Goal: Transaction & Acquisition: Purchase product/service

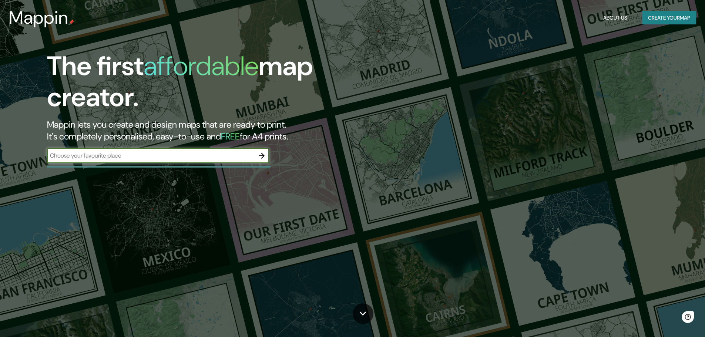
click at [105, 155] on input "text" at bounding box center [150, 155] width 207 height 9
type input "villaviciosa de odon"
click at [262, 156] on icon "button" at bounding box center [262, 156] width 6 height 6
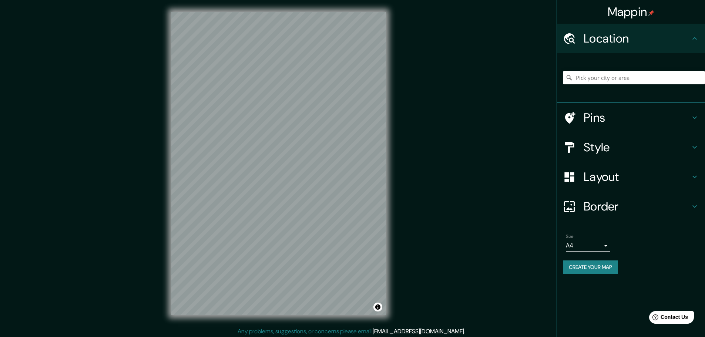
click at [599, 147] on h4 "Style" at bounding box center [637, 147] width 107 height 15
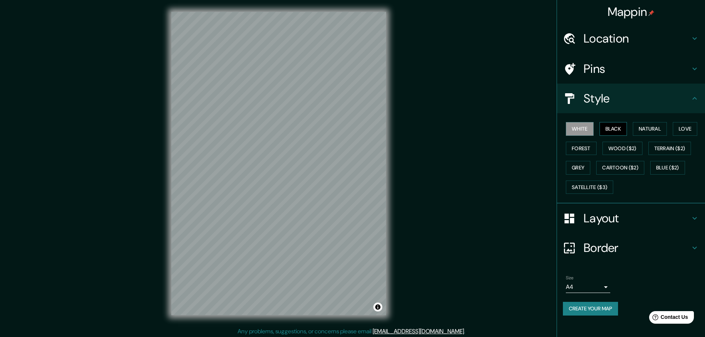
click at [615, 129] on button "Black" at bounding box center [614, 129] width 28 height 14
click at [654, 133] on button "Natural" at bounding box center [650, 129] width 34 height 14
click at [684, 138] on div "White Black Natural Love Forest Wood ($2) Terrain ($2) Grey Cartoon ($2) Blue (…" at bounding box center [634, 158] width 142 height 78
click at [685, 129] on button "Love" at bounding box center [685, 129] width 24 height 14
click at [673, 148] on button "Terrain ($2)" at bounding box center [669, 149] width 43 height 14
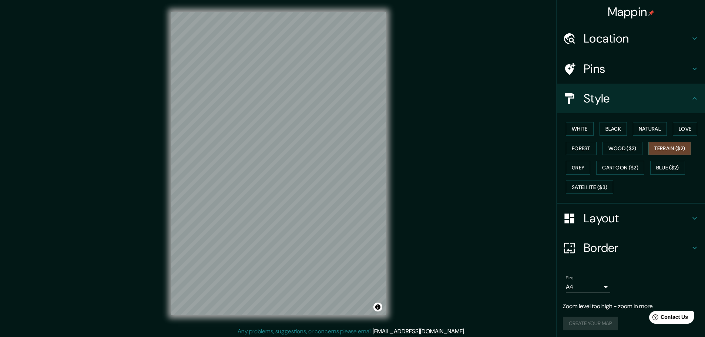
click at [409, 95] on div "Mappin Location Pins Style White Black Natural Love Forest Wood ($2) Terrain ($…" at bounding box center [352, 169] width 705 height 339
click at [631, 170] on button "Cartoon ($2)" at bounding box center [620, 168] width 48 height 14
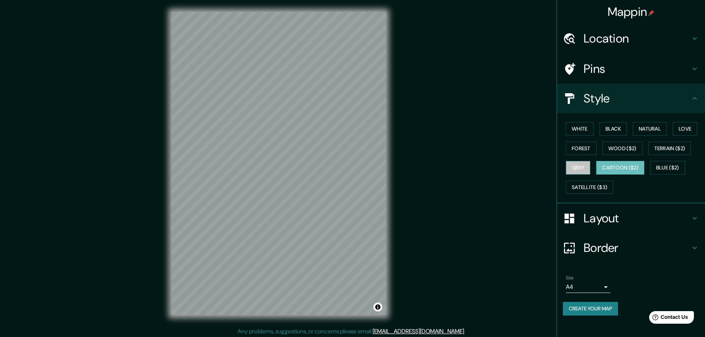
click at [579, 170] on button "Grey" at bounding box center [578, 168] width 24 height 14
click at [663, 165] on button "Blue ($2)" at bounding box center [667, 168] width 35 height 14
click at [624, 130] on button "Black" at bounding box center [614, 129] width 28 height 14
click at [656, 131] on button "Natural" at bounding box center [650, 129] width 34 height 14
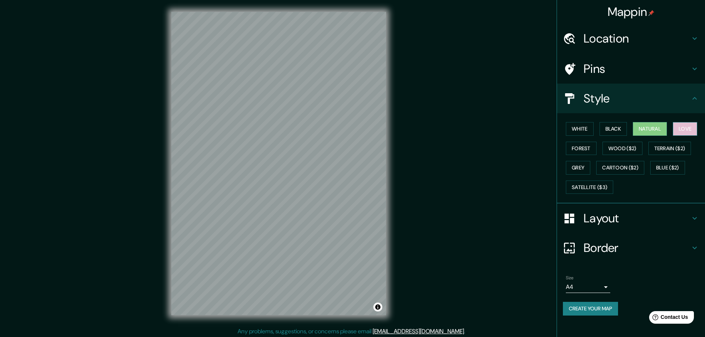
click at [687, 133] on button "Love" at bounding box center [685, 129] width 24 height 14
click at [575, 131] on button "White" at bounding box center [580, 129] width 28 height 14
click at [582, 155] on div "White Black Natural Love Forest Wood ($2) Terrain ($2) Grey Cartoon ($2) Blue (…" at bounding box center [634, 158] width 142 height 78
click at [580, 151] on button "Forest" at bounding box center [581, 149] width 31 height 14
click at [651, 216] on h4 "Layout" at bounding box center [637, 218] width 107 height 15
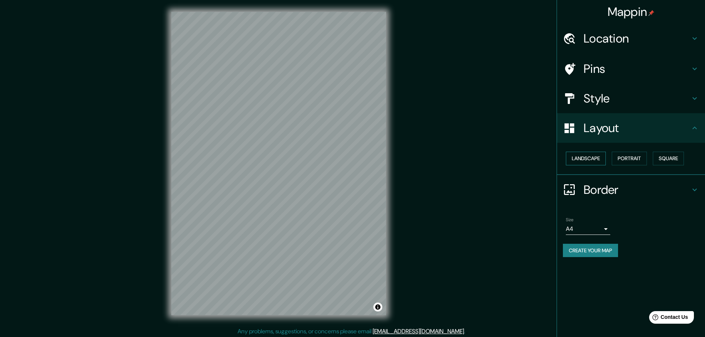
click at [594, 160] on button "Landscape" at bounding box center [586, 159] width 40 height 14
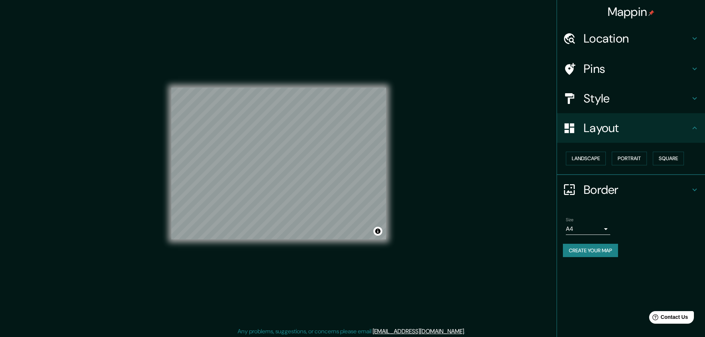
click at [623, 40] on h4 "Location" at bounding box center [637, 38] width 107 height 15
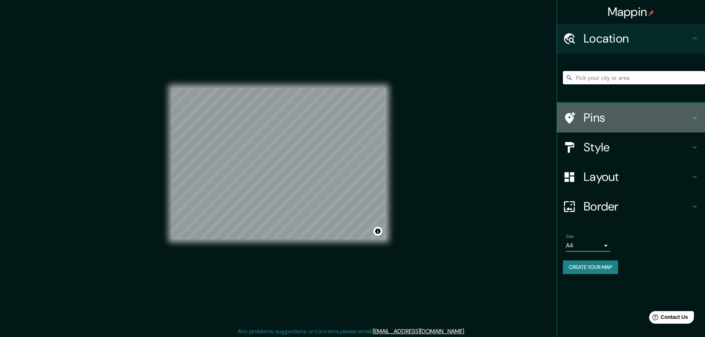
click at [610, 121] on h4 "Pins" at bounding box center [637, 117] width 107 height 15
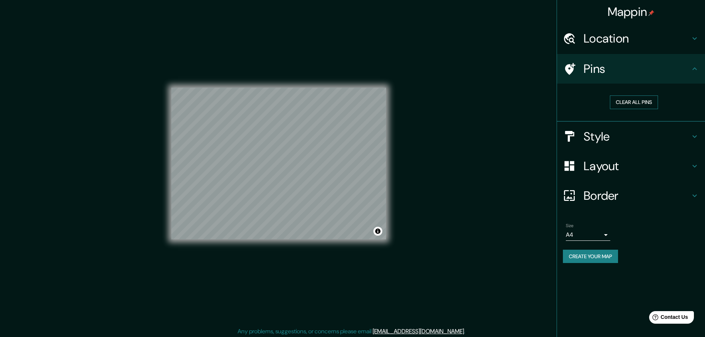
click at [634, 103] on button "Clear all pins" at bounding box center [634, 102] width 48 height 14
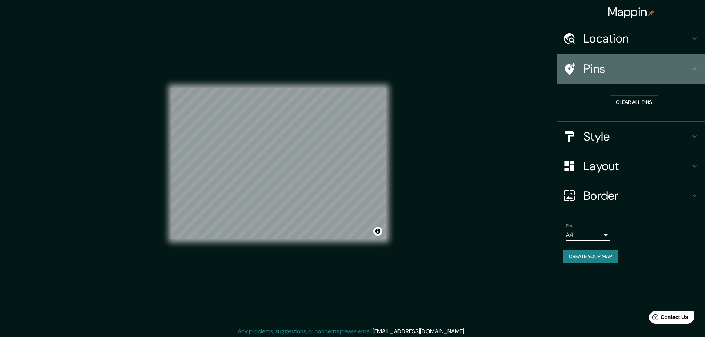
drag, startPoint x: 615, startPoint y: 75, endPoint x: 603, endPoint y: 78, distance: 12.6
click at [614, 75] on h4 "Pins" at bounding box center [637, 68] width 107 height 15
click at [571, 69] on icon at bounding box center [570, 69] width 10 height 12
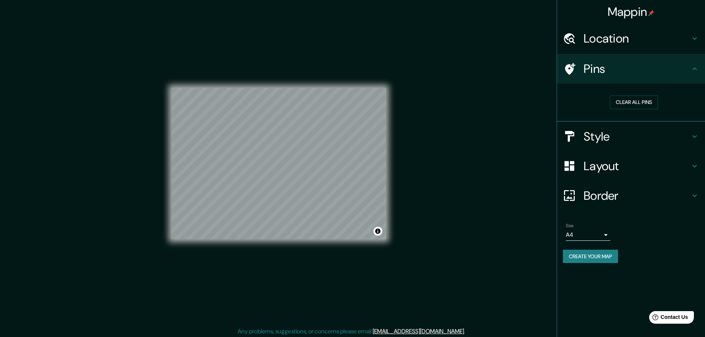
click at [620, 131] on h4 "Style" at bounding box center [637, 136] width 107 height 15
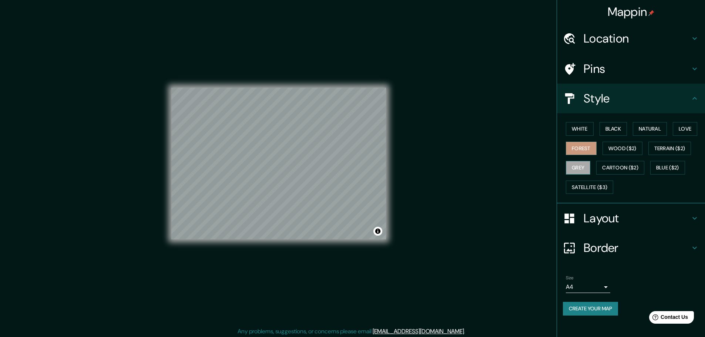
click at [583, 171] on button "Grey" at bounding box center [578, 168] width 24 height 14
click at [701, 130] on div "White Black Natural Love Forest Wood ($2) Terrain ($2) Grey Cartoon ($2) Blue (…" at bounding box center [634, 158] width 142 height 78
click at [643, 127] on button "Natural" at bounding box center [650, 129] width 34 height 14
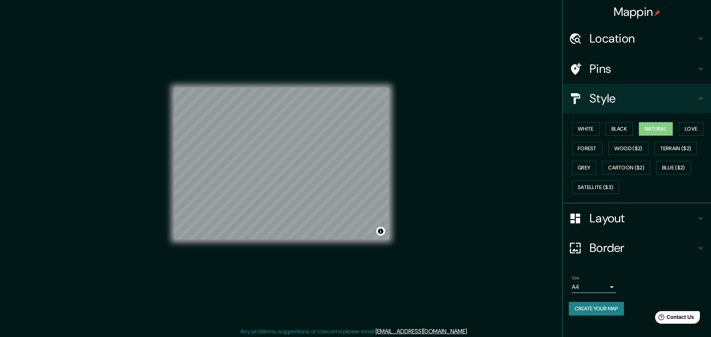
click at [581, 289] on body "Mappin Location Pins Style White Black Natural Love Forest Wood ($2) Terrain ($…" at bounding box center [355, 168] width 711 height 337
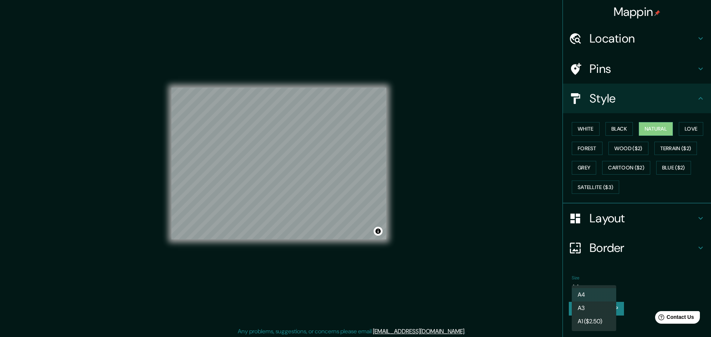
click at [631, 289] on div at bounding box center [355, 168] width 711 height 337
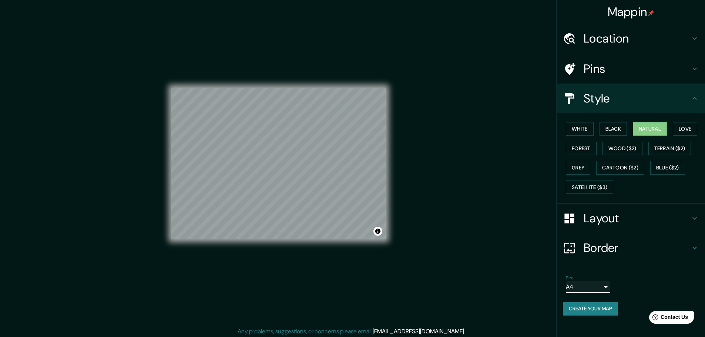
scroll to position [2, 0]
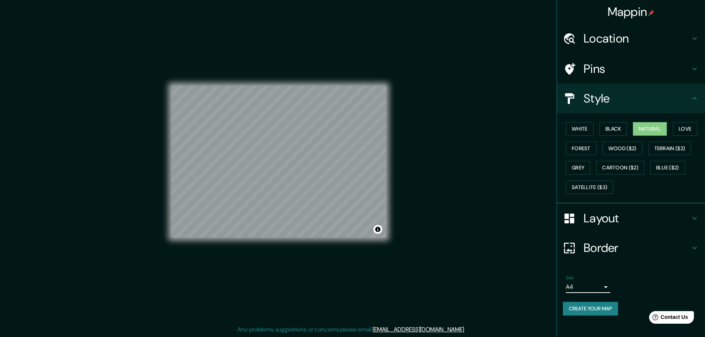
click at [628, 244] on h4 "Border" at bounding box center [637, 248] width 107 height 15
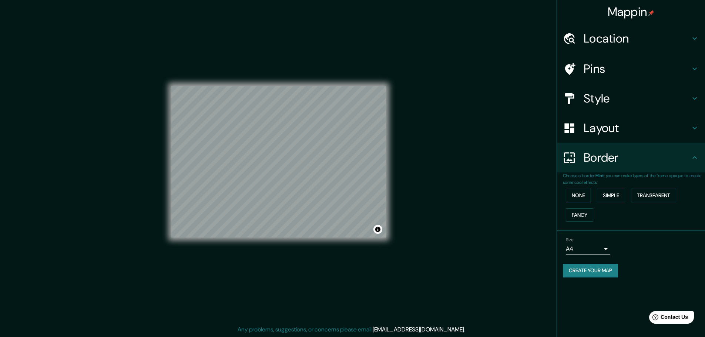
click at [586, 196] on button "None" at bounding box center [578, 196] width 25 height 14
click at [621, 198] on button "Simple" at bounding box center [611, 196] width 28 height 14
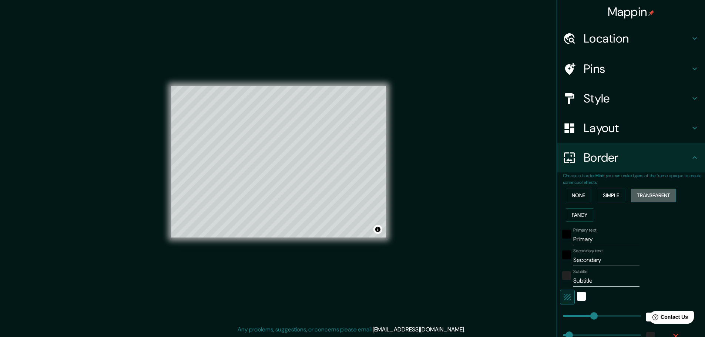
click at [642, 198] on button "Transparent" at bounding box center [653, 196] width 45 height 14
click at [577, 215] on button "Fancy" at bounding box center [579, 215] width 27 height 14
click at [576, 198] on button "None" at bounding box center [578, 196] width 25 height 14
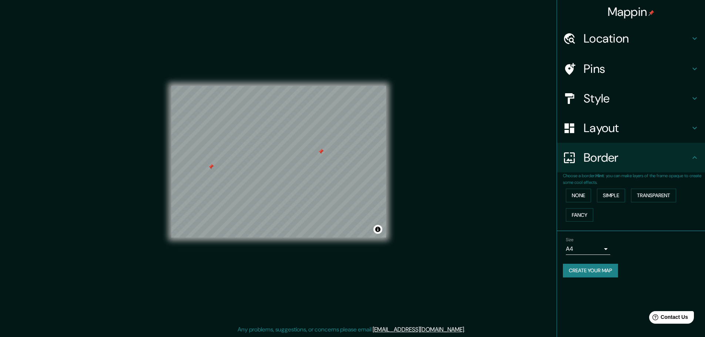
click at [322, 154] on div at bounding box center [321, 152] width 6 height 6
click at [321, 152] on div at bounding box center [321, 153] width 6 height 6
click at [621, 131] on h4 "Layout" at bounding box center [637, 128] width 107 height 15
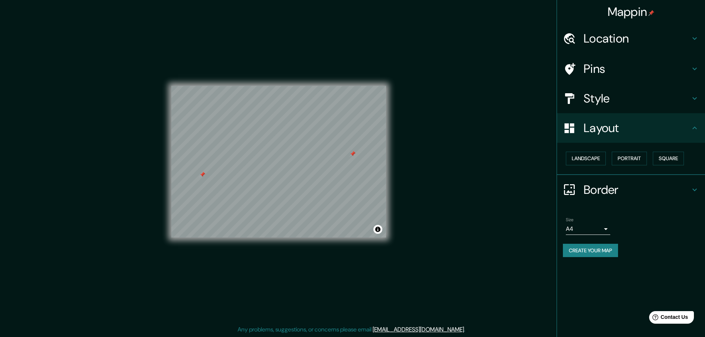
click at [605, 80] on div "Pins" at bounding box center [631, 69] width 148 height 30
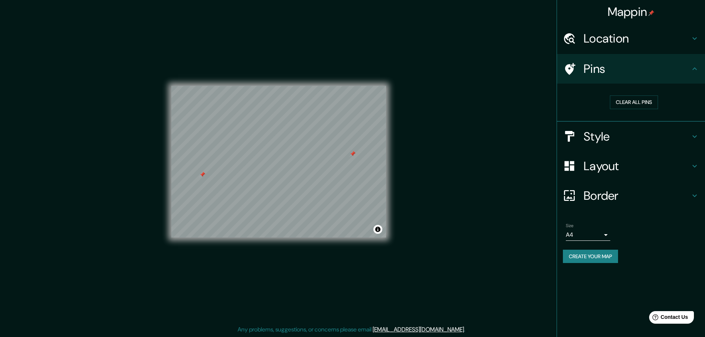
click at [589, 139] on h4 "Style" at bounding box center [637, 136] width 107 height 15
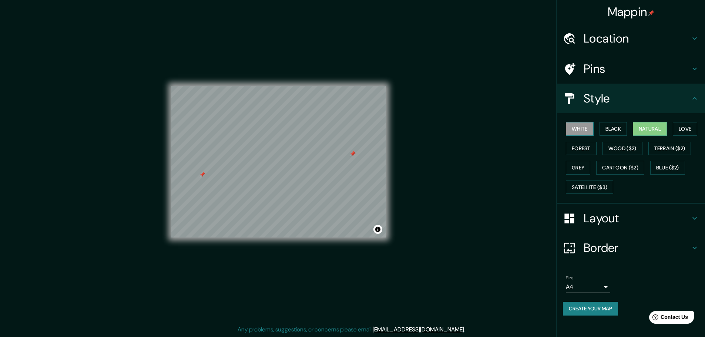
click at [581, 133] on button "White" at bounding box center [580, 129] width 28 height 14
click at [642, 128] on button "Natural" at bounding box center [650, 129] width 34 height 14
click at [611, 129] on button "Black" at bounding box center [614, 129] width 28 height 14
click at [379, 233] on button "Toggle attribution" at bounding box center [377, 229] width 9 height 9
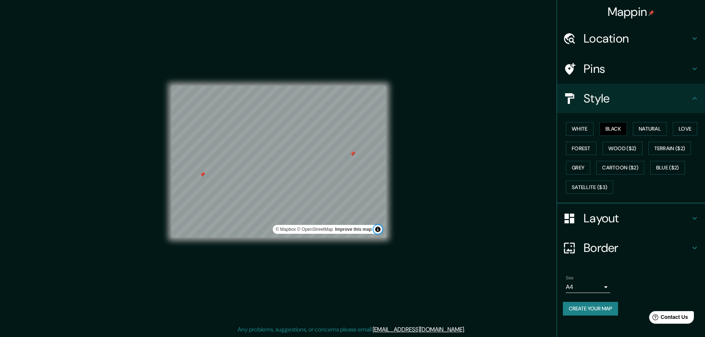
click at [379, 229] on button "Toggle attribution" at bounding box center [377, 229] width 9 height 9
click at [569, 132] on button "White" at bounding box center [580, 129] width 28 height 14
click at [378, 231] on button "Toggle attribution" at bounding box center [377, 229] width 9 height 9
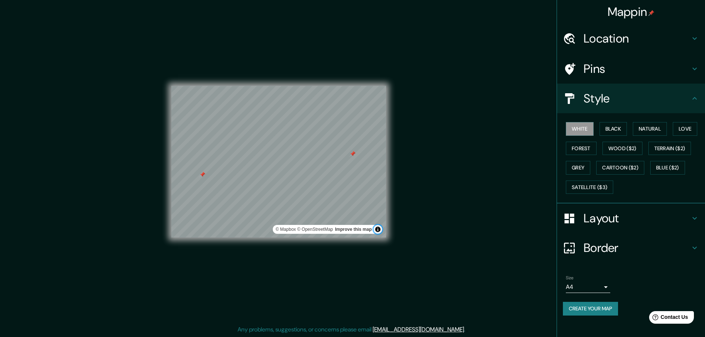
click at [378, 231] on button "Toggle attribution" at bounding box center [377, 229] width 9 height 9
click at [653, 131] on button "Natural" at bounding box center [650, 129] width 34 height 14
click at [353, 155] on div at bounding box center [354, 154] width 6 height 6
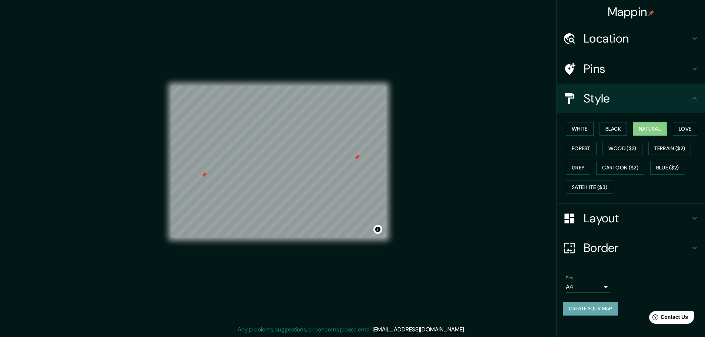
click at [598, 308] on button "Create your map" at bounding box center [590, 309] width 55 height 14
click at [627, 35] on h4 "Location" at bounding box center [637, 38] width 107 height 15
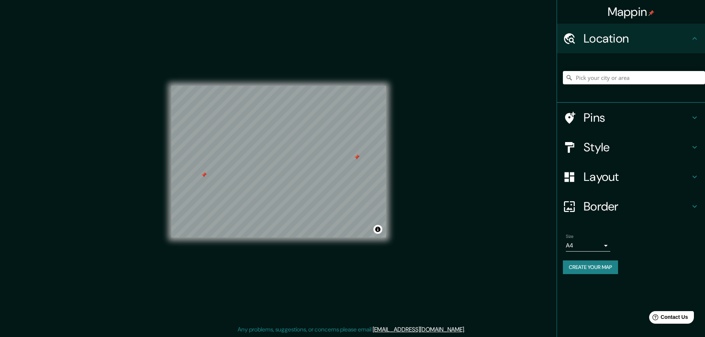
click at [601, 122] on h4 "Pins" at bounding box center [637, 117] width 107 height 15
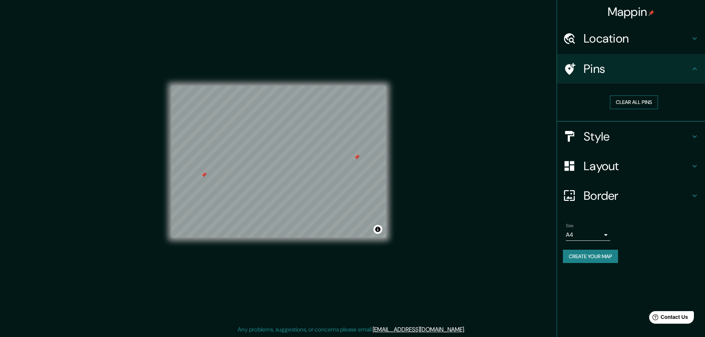
click at [636, 100] on button "Clear all pins" at bounding box center [634, 102] width 48 height 14
click at [601, 259] on button "Create your map" at bounding box center [590, 257] width 55 height 14
click at [615, 236] on div "Size A4 single" at bounding box center [631, 232] width 136 height 24
click at [605, 233] on body "Mappin Location Pins Clear all pins Style Layout Border Choose a border. Hint :…" at bounding box center [355, 166] width 711 height 337
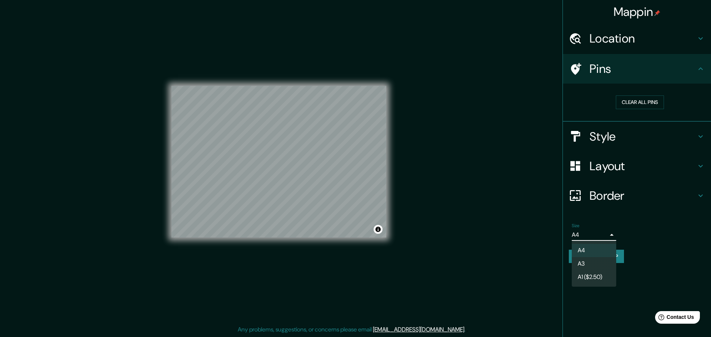
click at [601, 251] on li "A4" at bounding box center [593, 250] width 44 height 13
click at [600, 240] on body "Mappin Location Pins Clear all pins Style Layout Border Choose a border. Hint :…" at bounding box center [355, 166] width 711 height 337
click at [597, 257] on li "A4" at bounding box center [593, 250] width 44 height 13
drag, startPoint x: 594, startPoint y: 237, endPoint x: 594, endPoint y: 247, distance: 9.6
click at [594, 238] on body "Mappin Location Pins Clear all pins Style Layout Border Choose a border. Hint :…" at bounding box center [355, 166] width 711 height 337
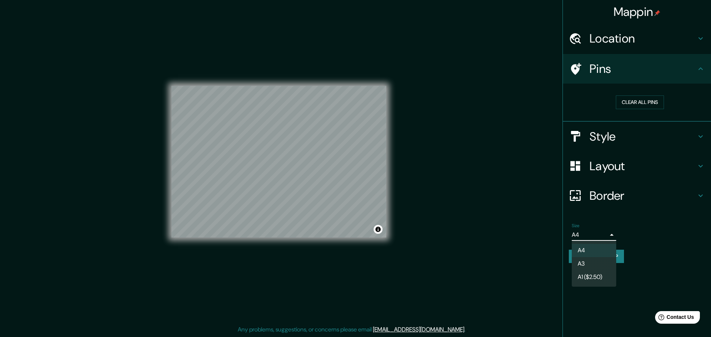
click at [593, 265] on li "A3" at bounding box center [593, 263] width 44 height 13
type input "a4"
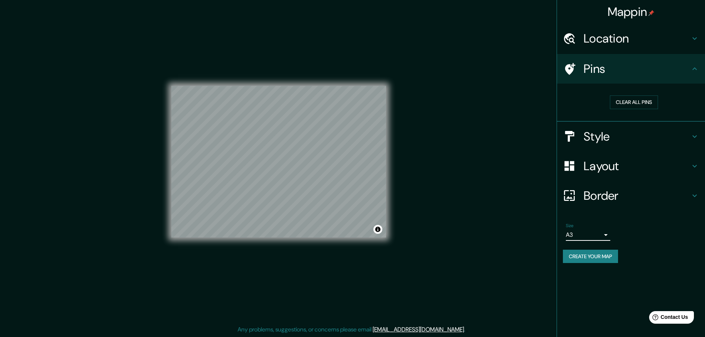
click at [594, 257] on button "Create your map" at bounding box center [590, 257] width 55 height 14
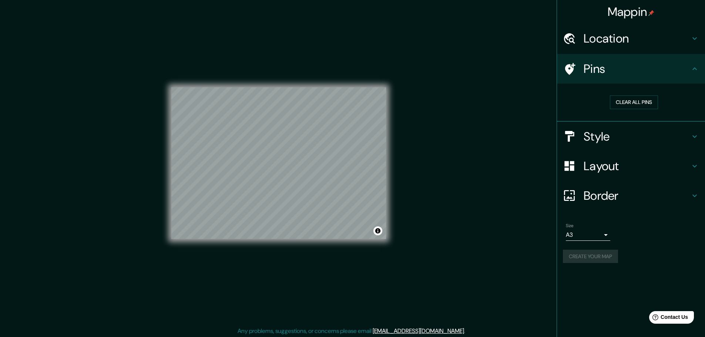
scroll to position [0, 0]
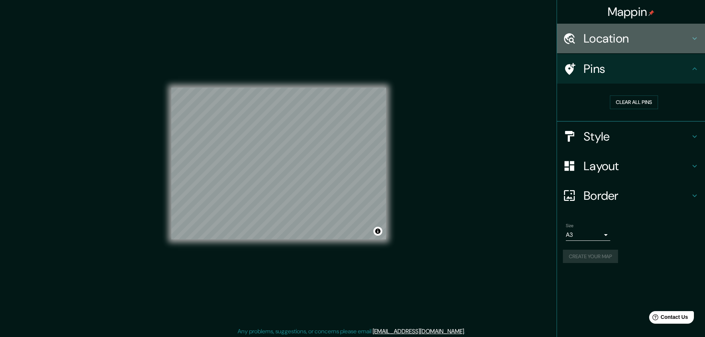
click at [617, 36] on h4 "Location" at bounding box center [637, 38] width 107 height 15
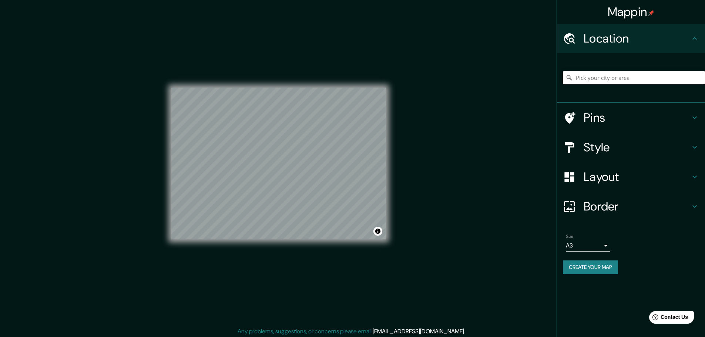
click at [582, 77] on input "Pick your city or area" at bounding box center [634, 77] width 142 height 13
type input "[GEOGRAPHIC_DATA]"
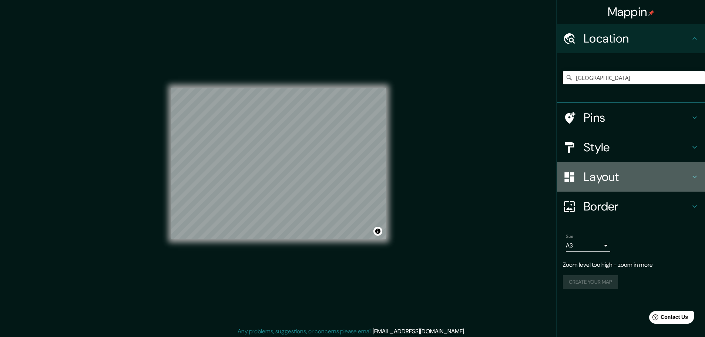
click at [607, 183] on h4 "Layout" at bounding box center [637, 177] width 107 height 15
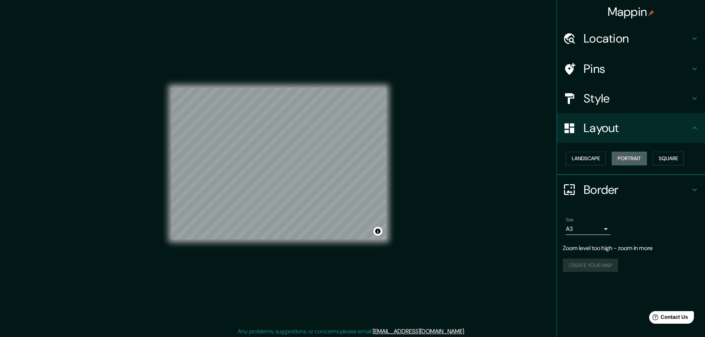
click at [637, 155] on button "Portrait" at bounding box center [629, 159] width 35 height 14
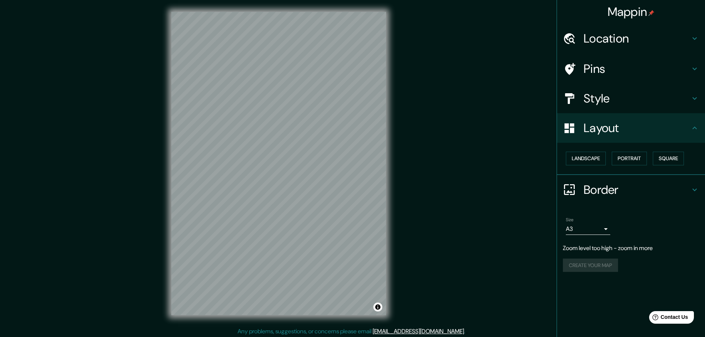
click at [680, 168] on div "Landscape [GEOGRAPHIC_DATA]" at bounding box center [634, 159] width 142 height 20
click at [673, 161] on button "Square" at bounding box center [668, 159] width 31 height 14
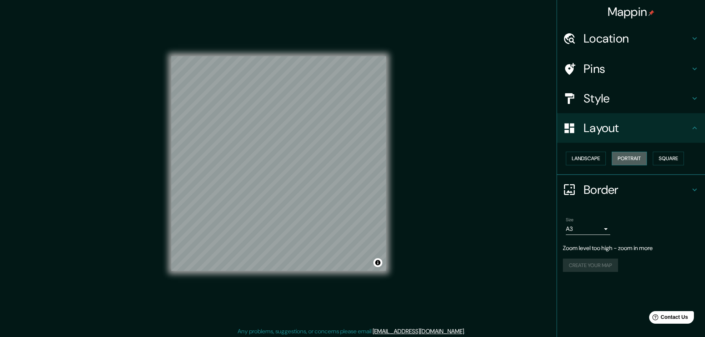
click at [645, 161] on button "Portrait" at bounding box center [629, 159] width 35 height 14
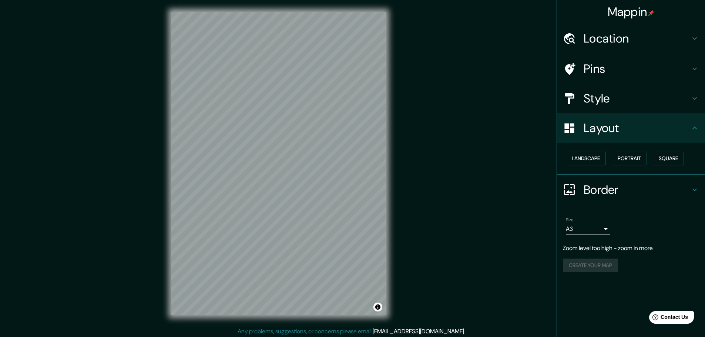
click at [595, 103] on h4 "Style" at bounding box center [637, 98] width 107 height 15
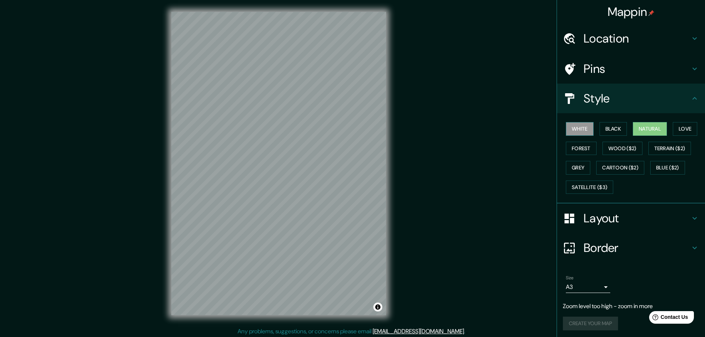
click at [571, 131] on button "White" at bounding box center [580, 129] width 28 height 14
click at [600, 130] on button "Black" at bounding box center [614, 129] width 28 height 14
click at [566, 154] on button "Forest" at bounding box center [581, 149] width 31 height 14
click at [636, 132] on button "Natural" at bounding box center [650, 129] width 34 height 14
click at [680, 131] on button "Love" at bounding box center [685, 129] width 24 height 14
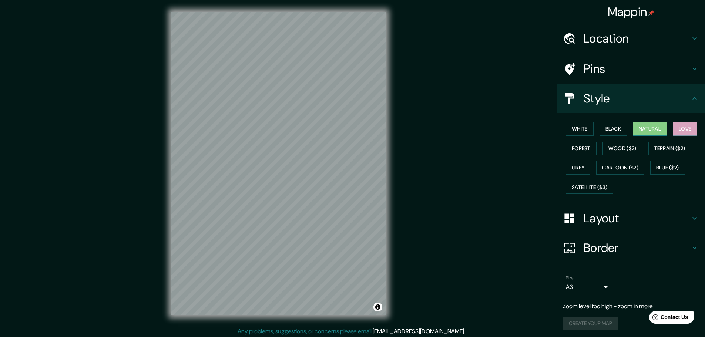
click at [658, 129] on button "Natural" at bounding box center [650, 129] width 34 height 14
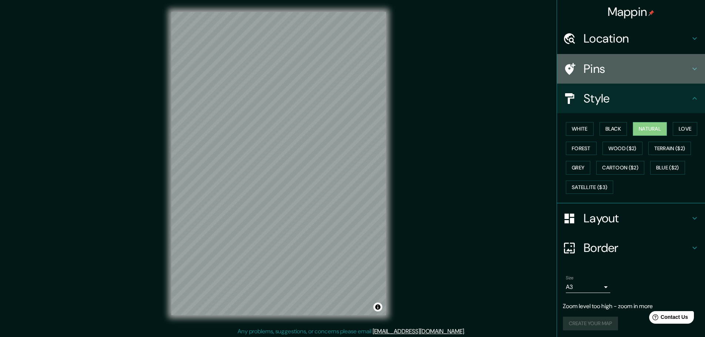
click at [605, 67] on h4 "Pins" at bounding box center [637, 68] width 107 height 15
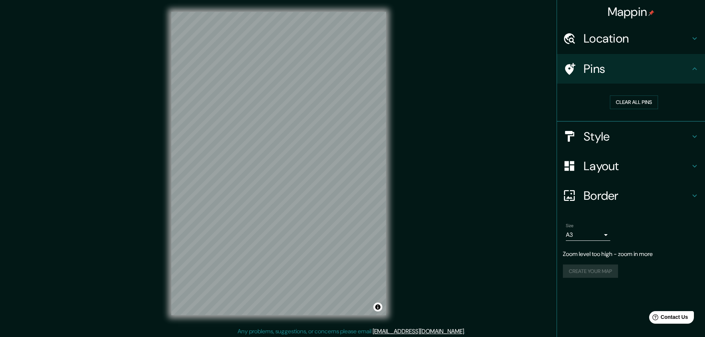
click at [600, 189] on h4 "Border" at bounding box center [637, 195] width 107 height 15
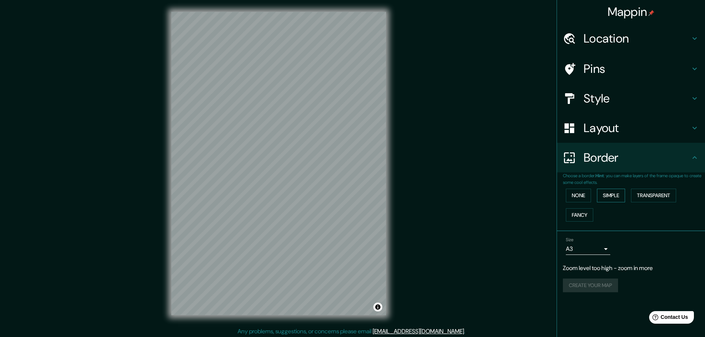
click at [617, 198] on button "Simple" at bounding box center [611, 196] width 28 height 14
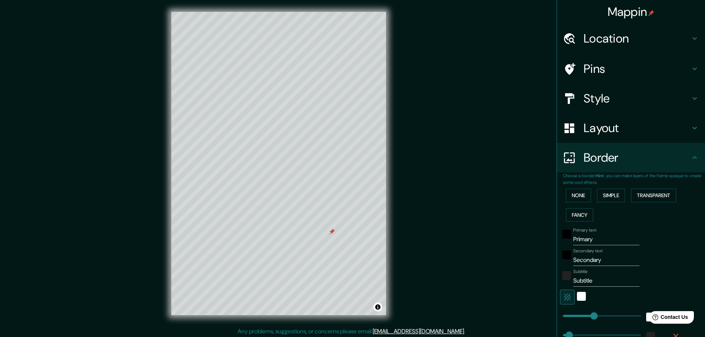
drag, startPoint x: 289, startPoint y: 262, endPoint x: 330, endPoint y: 235, distance: 48.9
click at [331, 235] on div at bounding box center [332, 232] width 6 height 6
click at [327, 236] on div at bounding box center [326, 235] width 6 height 6
click at [284, 295] on div at bounding box center [284, 294] width 6 height 6
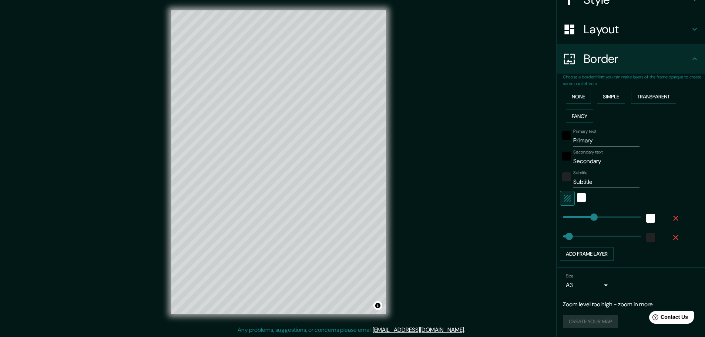
scroll to position [2, 0]
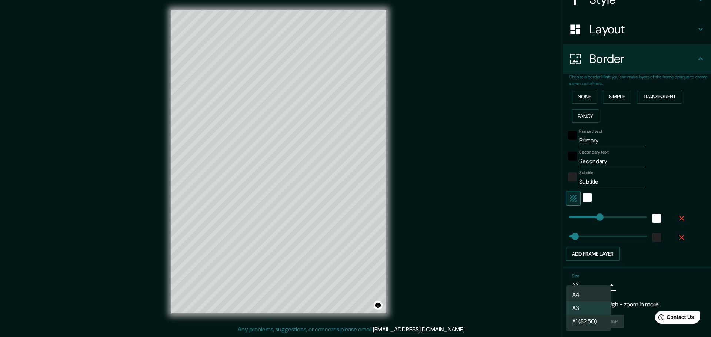
click at [577, 284] on body "Mappin Location [GEOGRAPHIC_DATA] [GEOGRAPHIC_DATA] [GEOGRAPHIC_DATA] [GEOGRAPH…" at bounding box center [355, 166] width 711 height 337
click at [625, 281] on div at bounding box center [355, 168] width 711 height 337
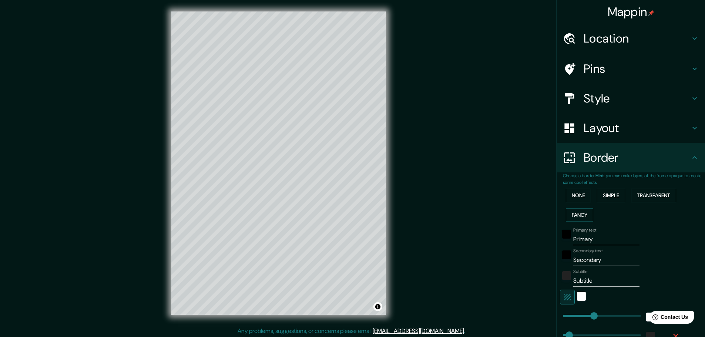
scroll to position [0, 0]
click at [572, 102] on div at bounding box center [573, 98] width 21 height 13
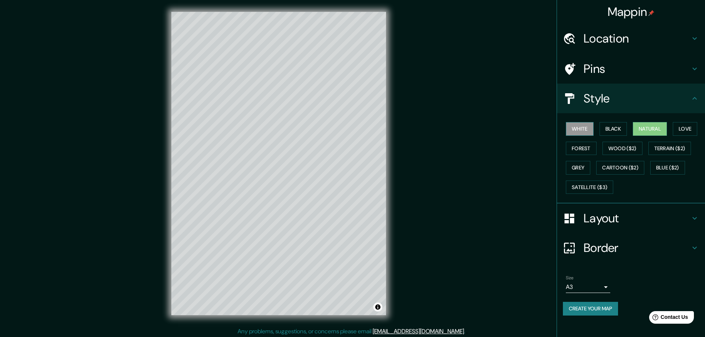
drag, startPoint x: 579, startPoint y: 131, endPoint x: 584, endPoint y: 129, distance: 6.2
click at [578, 131] on button "White" at bounding box center [580, 129] width 28 height 14
click at [605, 67] on h4 "Pins" at bounding box center [637, 68] width 107 height 15
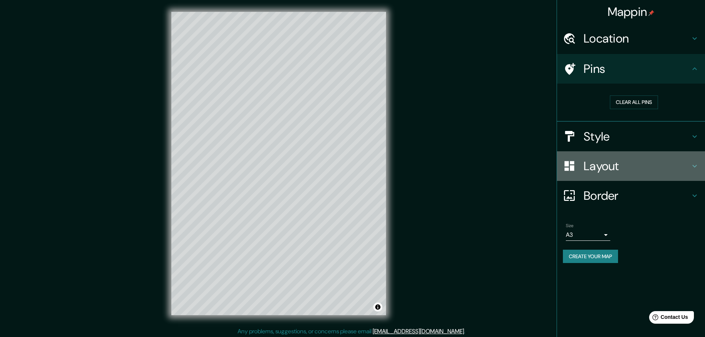
click at [603, 174] on h4 "Layout" at bounding box center [637, 166] width 107 height 15
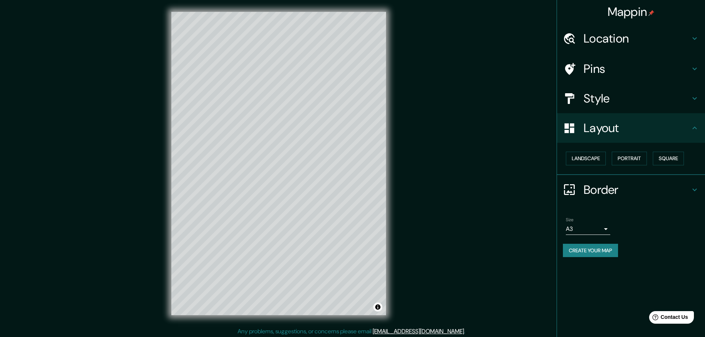
click at [608, 188] on h4 "Border" at bounding box center [637, 189] width 107 height 15
type input "46"
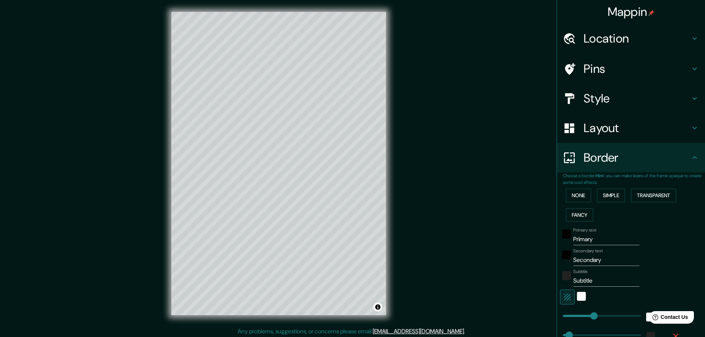
click at [584, 158] on h4 "Border" at bounding box center [637, 157] width 107 height 15
